Goal: Information Seeking & Learning: Check status

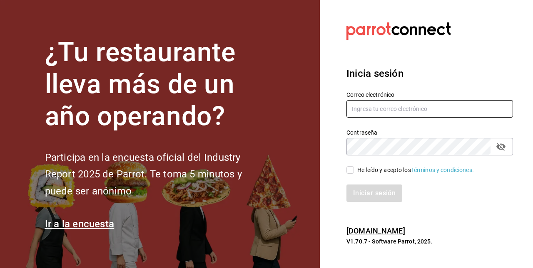
type input "[EMAIL_ADDRESS][DOMAIN_NAME]"
click at [349, 170] on input "He leído y acepto los Términos y condiciones." at bounding box center [349, 169] width 7 height 7
checkbox input "true"
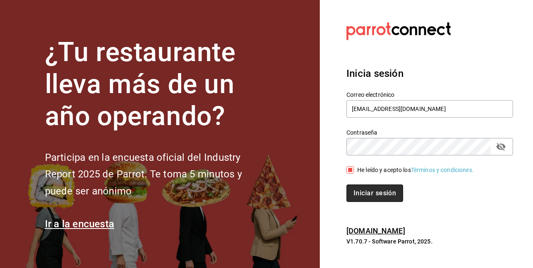
click at [368, 195] on button "Iniciar sesión" at bounding box center [374, 193] width 57 height 17
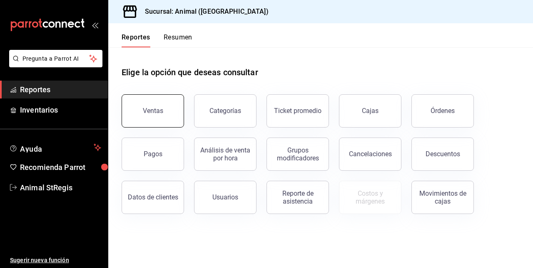
click at [153, 123] on button "Ventas" at bounding box center [153, 110] width 62 height 33
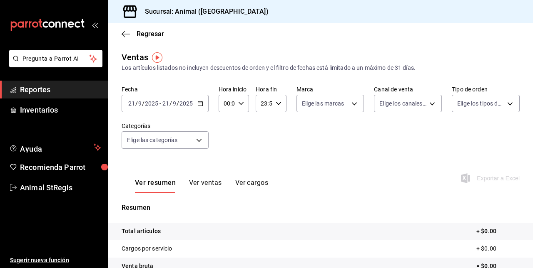
click at [198, 107] on div "[DATE] [DATE] - [DATE] [DATE]" at bounding box center [165, 103] width 87 height 17
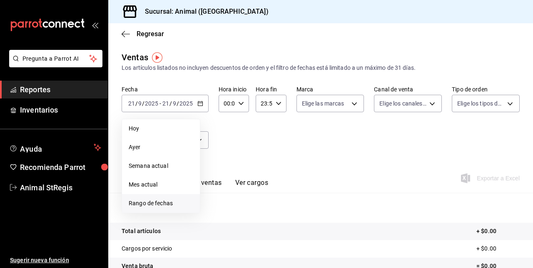
click at [151, 199] on li "Rango de fechas" at bounding box center [161, 203] width 78 height 19
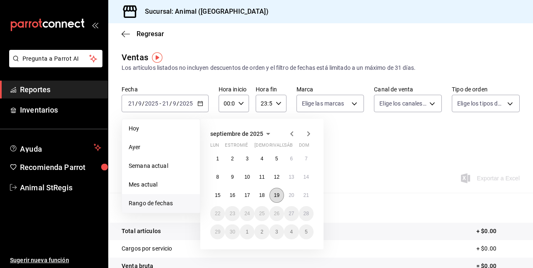
click at [276, 196] on abbr "19" at bounding box center [276, 196] width 5 height 6
click at [291, 196] on abbr "20" at bounding box center [290, 196] width 5 height 6
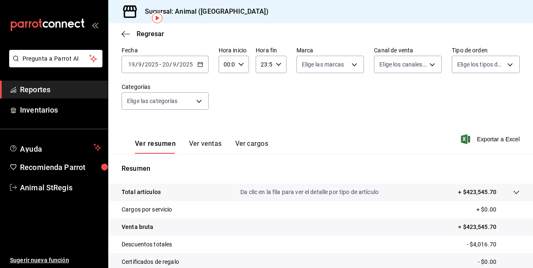
scroll to position [39, 0]
click at [242, 65] on icon "button" at bounding box center [241, 65] width 6 height 6
click at [226, 120] on span "05" at bounding box center [225, 118] width 2 height 7
type input "05:00"
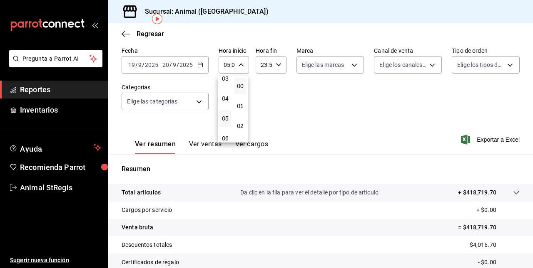
click at [276, 65] on div at bounding box center [266, 134] width 533 height 268
click at [276, 65] on icon "button" at bounding box center [279, 65] width 6 height 6
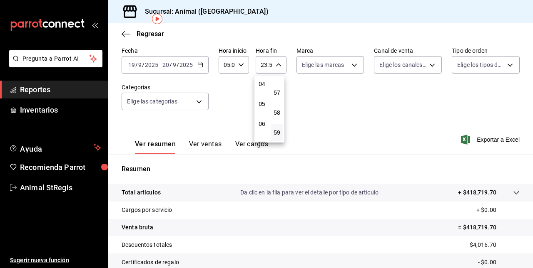
scroll to position [81, 0]
click at [263, 86] on span "04" at bounding box center [262, 85] width 2 height 7
type input "04:59"
click at [353, 152] on div at bounding box center [266, 134] width 533 height 268
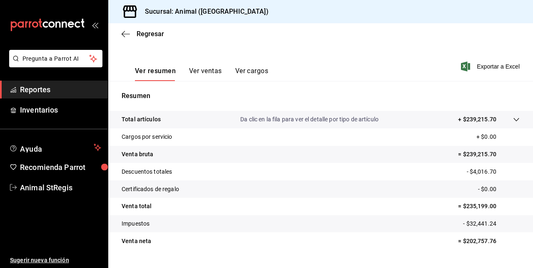
scroll to position [130, 0]
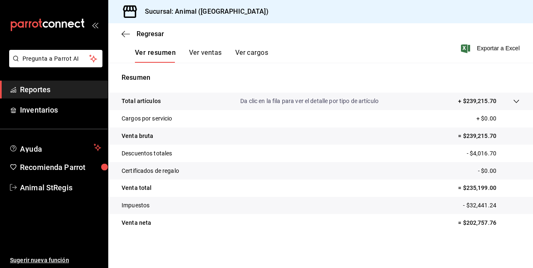
click at [513, 103] on icon at bounding box center [516, 101] width 7 height 7
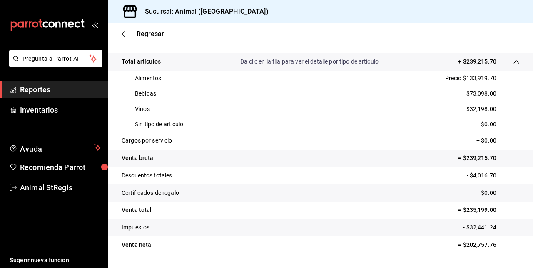
scroll to position [173, 0]
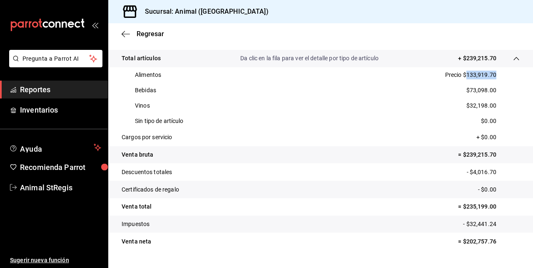
drag, startPoint x: 460, startPoint y: 73, endPoint x: 493, endPoint y: 73, distance: 32.5
click at [493, 73] on div "Alimentos Precio $133,919.70" at bounding box center [321, 74] width 398 height 15
copy p "133,919.70"
drag, startPoint x: 464, startPoint y: 89, endPoint x: 492, endPoint y: 90, distance: 27.9
click at [492, 90] on div "Bebidas $73,098.00" at bounding box center [321, 90] width 398 height 15
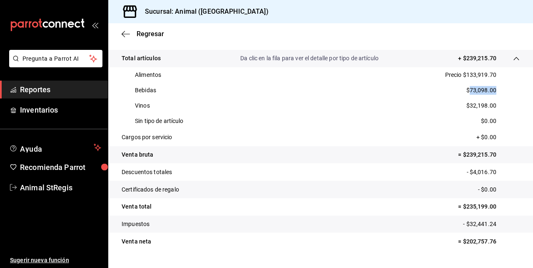
copy p "73,098.00"
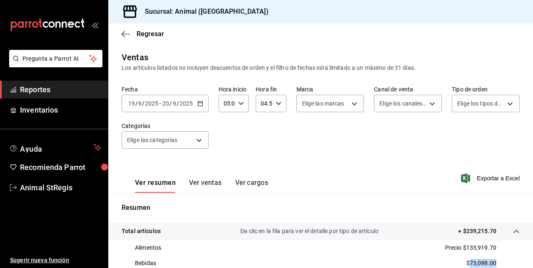
scroll to position [192, 0]
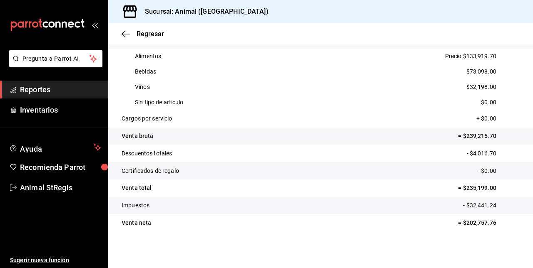
click at [509, 57] on div "Alimentos Precio $133,919.70" at bounding box center [321, 56] width 398 height 15
click at [139, 36] on span "Regresar" at bounding box center [150, 34] width 27 height 8
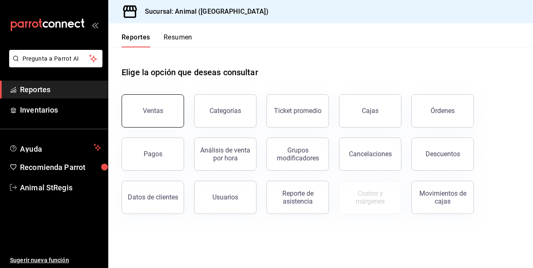
click at [157, 103] on button "Ventas" at bounding box center [153, 110] width 62 height 33
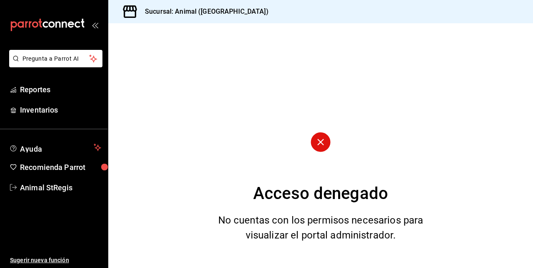
click at [94, 24] on icon "open_drawer_menu" at bounding box center [94, 25] width 4 height 6
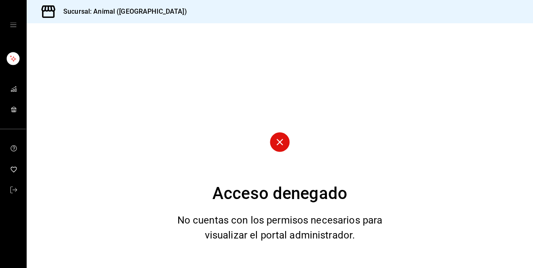
click at [15, 24] on icon "cajón abierto" at bounding box center [13, 25] width 7 height 7
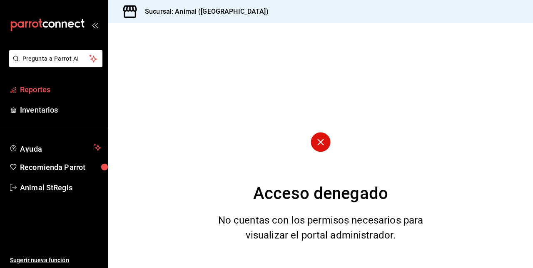
click at [48, 92] on font "Reportes" at bounding box center [35, 89] width 30 height 9
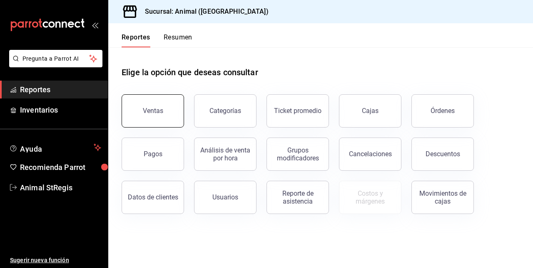
click at [153, 109] on div "Ventas" at bounding box center [153, 111] width 20 height 8
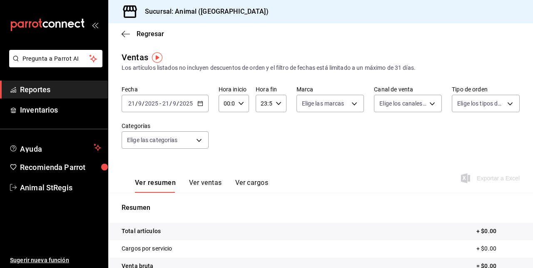
click at [199, 102] on \(Stroke\) "button" at bounding box center [199, 101] width 0 height 0
click at [200, 104] on icon "button" at bounding box center [200, 104] width 6 height 6
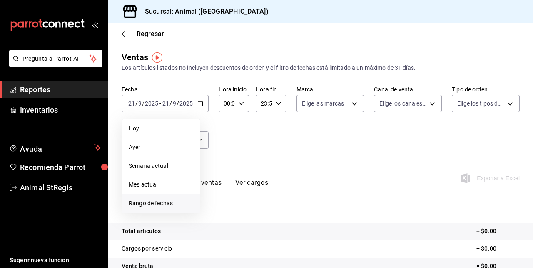
click at [157, 206] on span "Rango de fechas" at bounding box center [161, 203] width 65 height 9
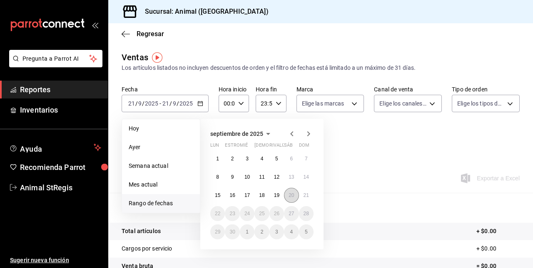
click at [290, 196] on abbr "20" at bounding box center [290, 196] width 5 height 6
click at [304, 197] on abbr "21" at bounding box center [305, 196] width 5 height 6
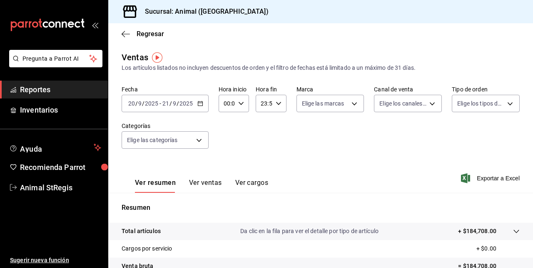
click at [241, 104] on icon "button" at bounding box center [241, 104] width 6 height 6
click at [224, 141] on span "05" at bounding box center [225, 143] width 2 height 7
type input "05:00"
click at [278, 106] on div at bounding box center [266, 134] width 533 height 268
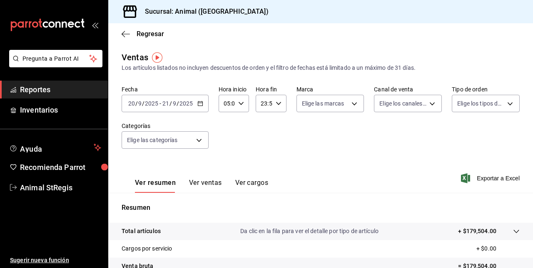
click at [278, 106] on icon "button" at bounding box center [279, 104] width 6 height 6
click at [262, 162] on span "04" at bounding box center [262, 162] width 2 height 7
type input "04:59"
click at [355, 164] on div at bounding box center [266, 134] width 533 height 268
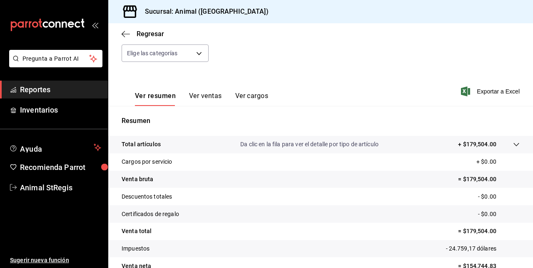
scroll to position [88, 0]
click at [513, 143] on icon at bounding box center [516, 144] width 7 height 7
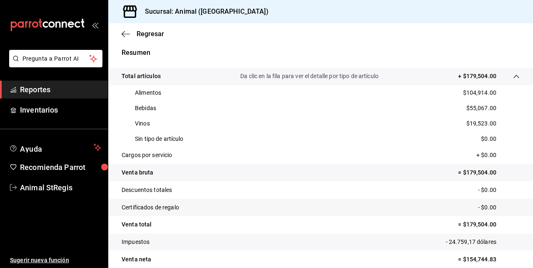
scroll to position [156, 0]
drag, startPoint x: 460, startPoint y: 93, endPoint x: 492, endPoint y: 92, distance: 32.9
click at [492, 92] on div "Alimentos $104,914.00" at bounding box center [321, 92] width 398 height 15
copy p "104,914.00"
drag, startPoint x: 464, startPoint y: 110, endPoint x: 495, endPoint y: 113, distance: 31.8
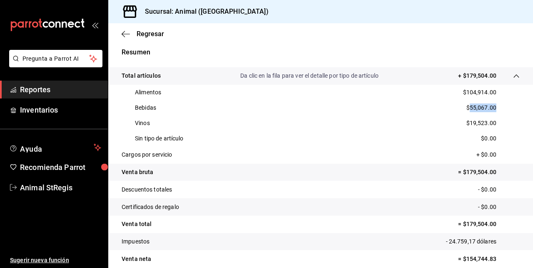
click at [495, 113] on div "Bebidas $55,067.00" at bounding box center [321, 107] width 398 height 15
copy p "55,067.00"
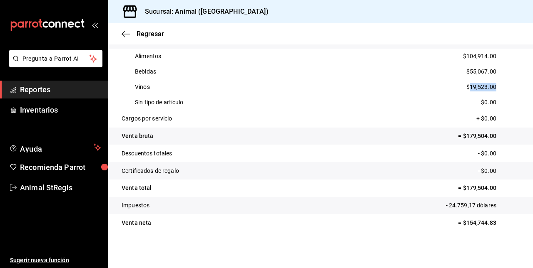
drag, startPoint x: 464, startPoint y: 87, endPoint x: 494, endPoint y: 87, distance: 30.0
click at [494, 87] on div "Vinos $19,523.00" at bounding box center [321, 86] width 398 height 15
copy p "19,523.00"
click at [127, 36] on icon "button" at bounding box center [126, 33] width 8 height 7
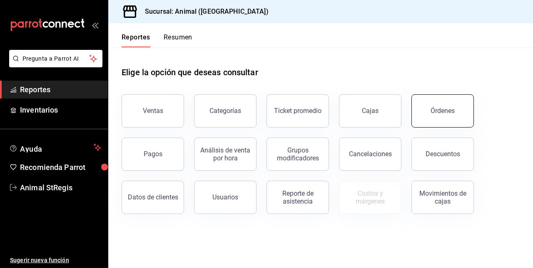
click at [445, 109] on div "Órdenes" at bounding box center [442, 111] width 24 height 8
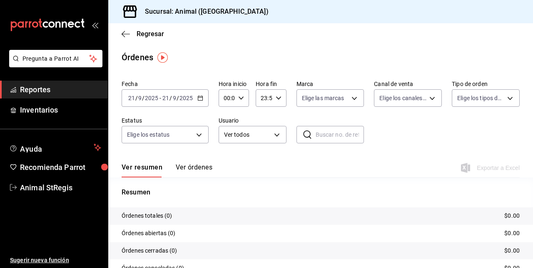
click at [198, 97] on \(Stroke\) "button" at bounding box center [200, 98] width 5 height 5
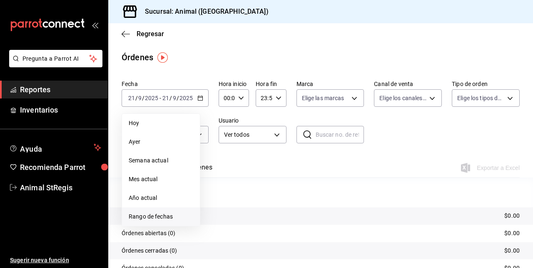
click at [150, 216] on span "Rango de fechas" at bounding box center [161, 217] width 65 height 9
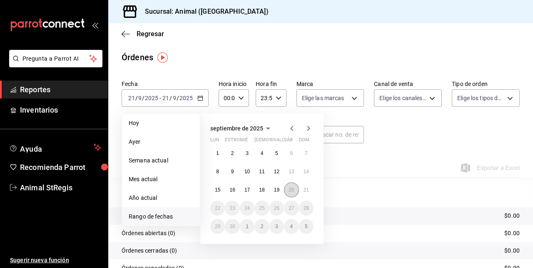
click at [289, 191] on abbr "20" at bounding box center [290, 190] width 5 height 6
click at [303, 191] on abbr "21" at bounding box center [305, 190] width 5 height 6
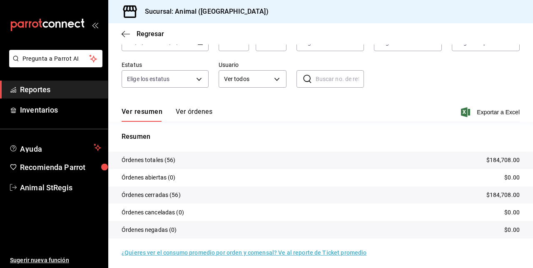
scroll to position [58, 0]
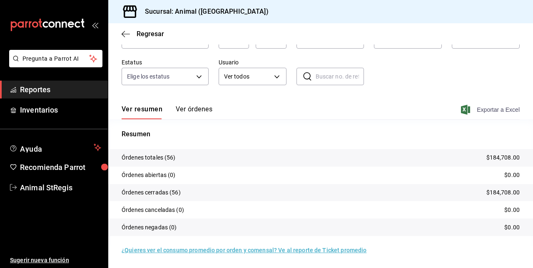
click at [495, 108] on font "Exportar a Excel" at bounding box center [498, 110] width 43 height 7
click at [126, 32] on icon "button" at bounding box center [126, 33] width 8 height 7
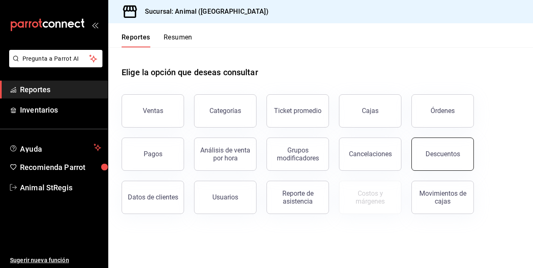
click at [447, 155] on div "Descuentos" at bounding box center [442, 154] width 35 height 8
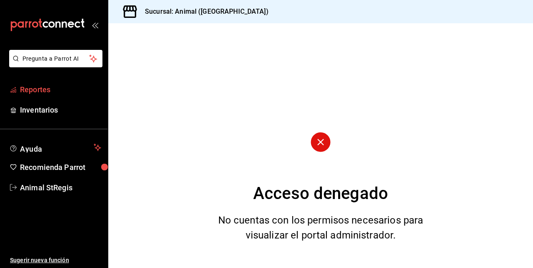
click at [42, 89] on font "Reportes" at bounding box center [35, 89] width 30 height 9
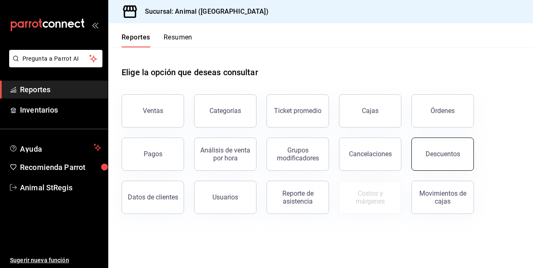
click at [435, 141] on button "Descuentos" at bounding box center [442, 154] width 62 height 33
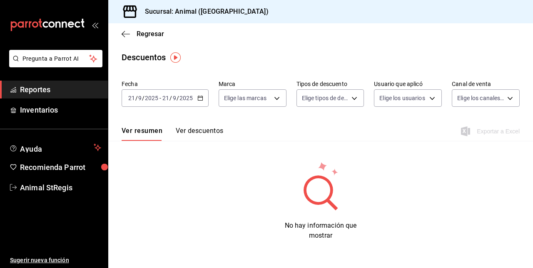
click at [200, 97] on icon "button" at bounding box center [200, 98] width 6 height 6
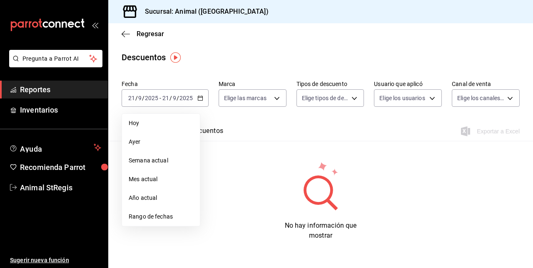
click at [146, 219] on span "Rango de fechas" at bounding box center [161, 217] width 65 height 9
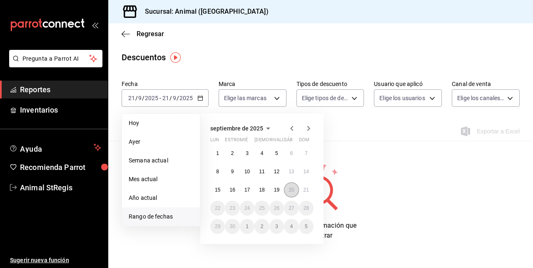
click at [291, 188] on abbr "20" at bounding box center [290, 190] width 5 height 6
click at [308, 190] on abbr "21" at bounding box center [305, 190] width 5 height 6
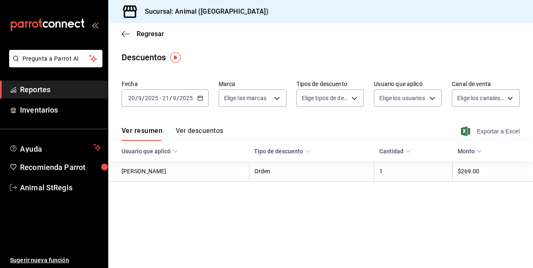
click at [491, 129] on font "Exportar a Excel" at bounding box center [498, 131] width 43 height 7
